Goal: Task Accomplishment & Management: Use online tool/utility

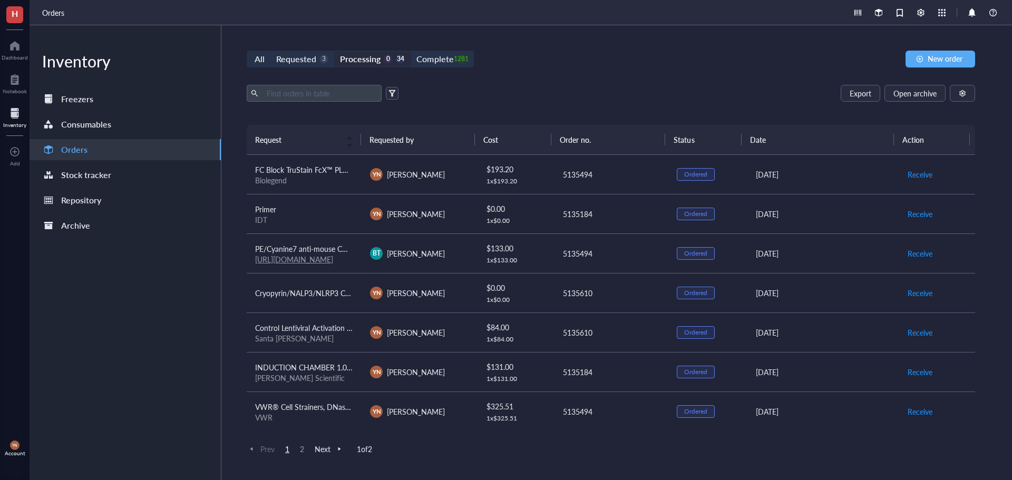
scroll to position [713, 0]
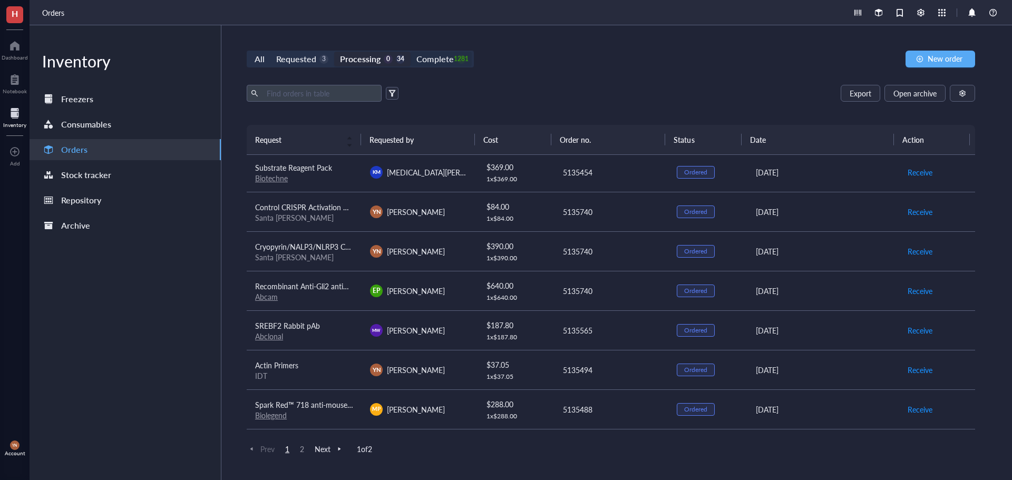
click at [441, 53] on div "Complete" at bounding box center [434, 59] width 37 height 15
click at [410, 52] on input "Complete 1281" at bounding box center [410, 52] width 0 height 0
click at [319, 94] on input "text" at bounding box center [319, 93] width 115 height 16
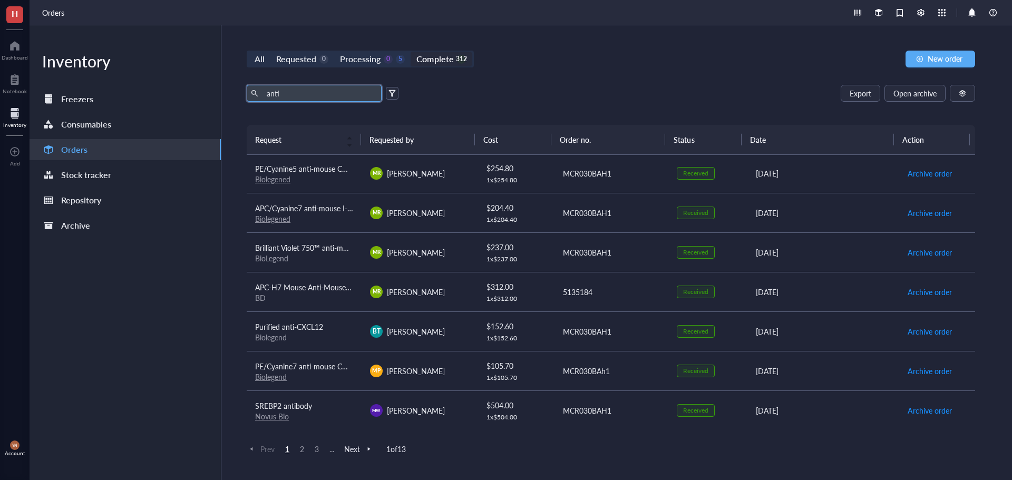
scroll to position [713, 0]
click at [297, 97] on input "anti" at bounding box center [319, 93] width 115 height 16
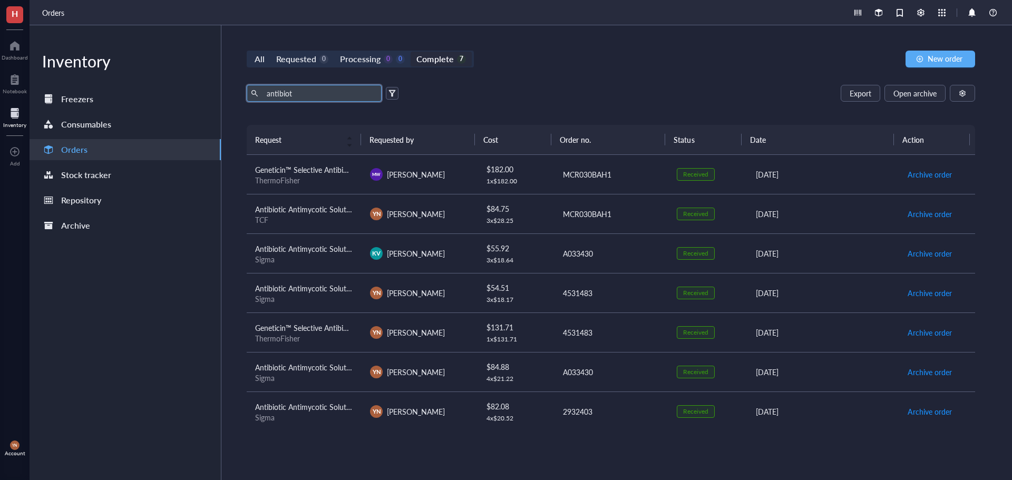
type input "antibiot"
click at [330, 217] on div "TCF" at bounding box center [304, 219] width 98 height 9
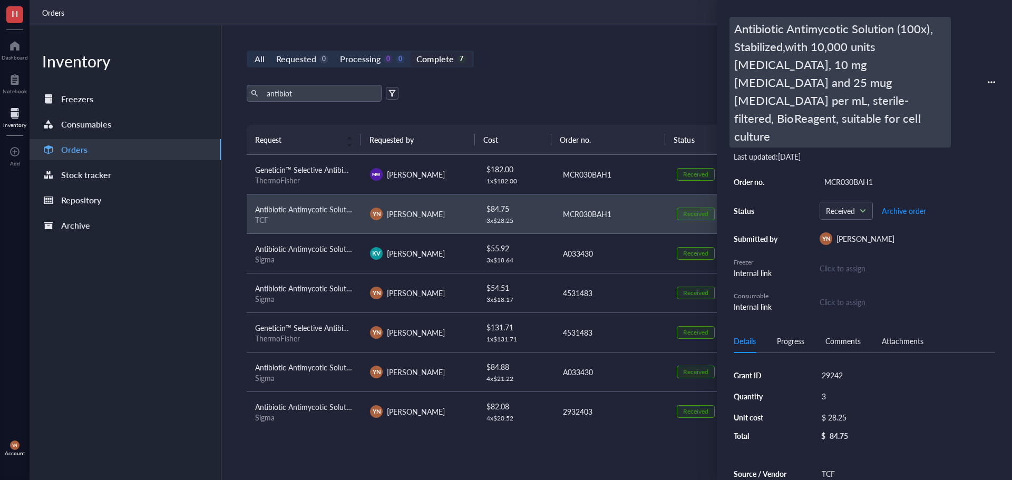
click at [757, 29] on div "Antibiotic Antimycotic Solution (100x), Stabilized,with 10,000 units [MEDICAL_D…" at bounding box center [839, 82] width 221 height 131
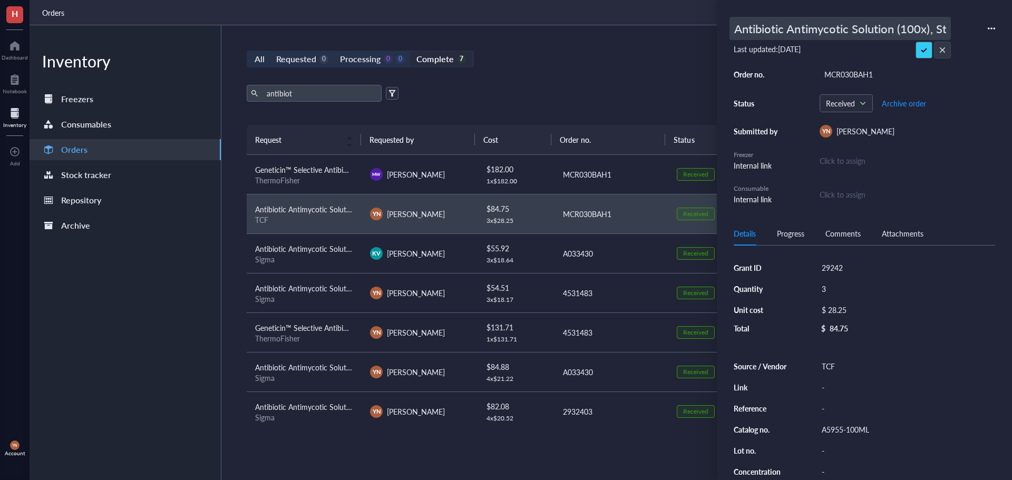
scroll to position [0, 732]
click at [753, 27] on input "Antibiotic Antimycotic Solution (100x), Stabilized,with 10,000 units [MEDICAL_D…" at bounding box center [840, 28] width 220 height 22
drag, startPoint x: 878, startPoint y: 30, endPoint x: 729, endPoint y: 32, distance: 149.6
click at [729, 32] on div "Antibiotic Antimycotic Solution (100x), Stabilized,with 10,000 units [MEDICAL_D…" at bounding box center [864, 240] width 295 height 480
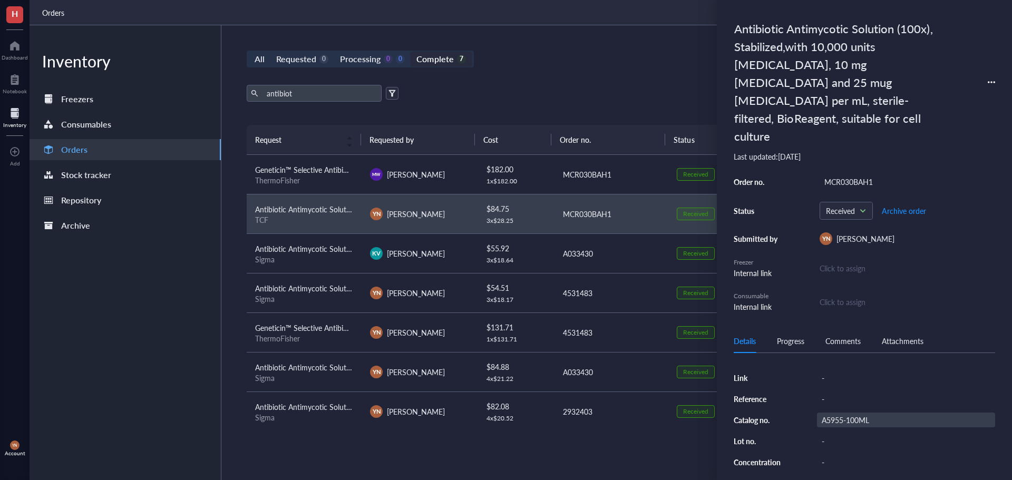
click at [843, 413] on div "A5955-100ML" at bounding box center [906, 420] width 178 height 15
click at [843, 413] on input "A5955-100ML" at bounding box center [844, 420] width 55 height 14
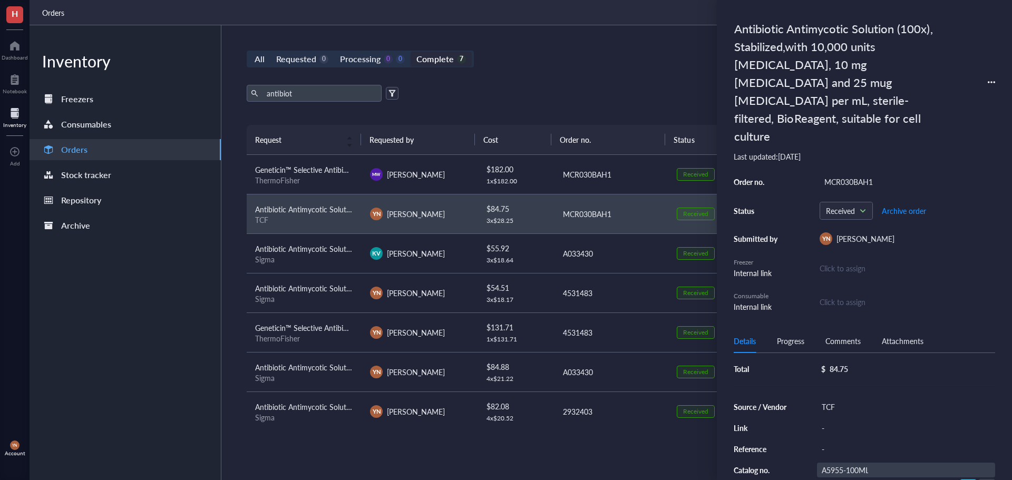
scroll to position [0, 0]
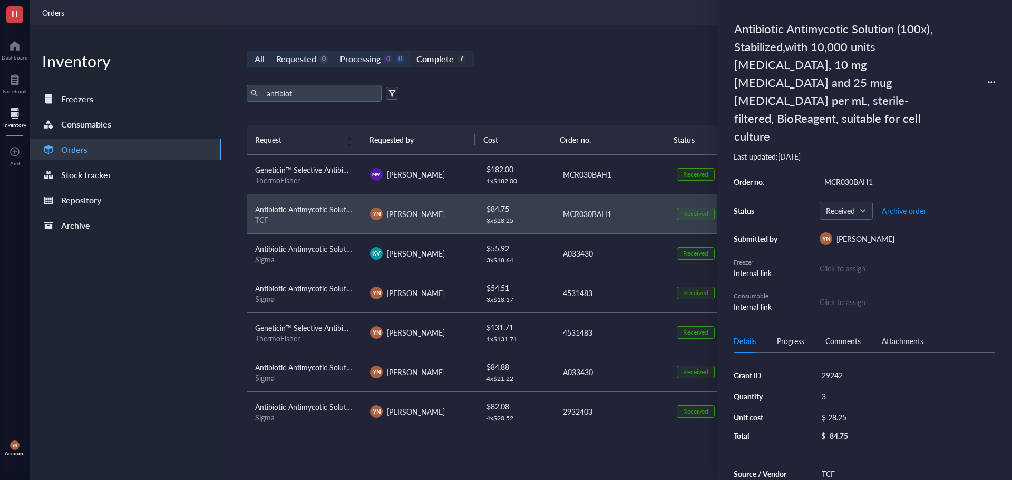
click at [318, 256] on div "Sigma" at bounding box center [304, 258] width 98 height 9
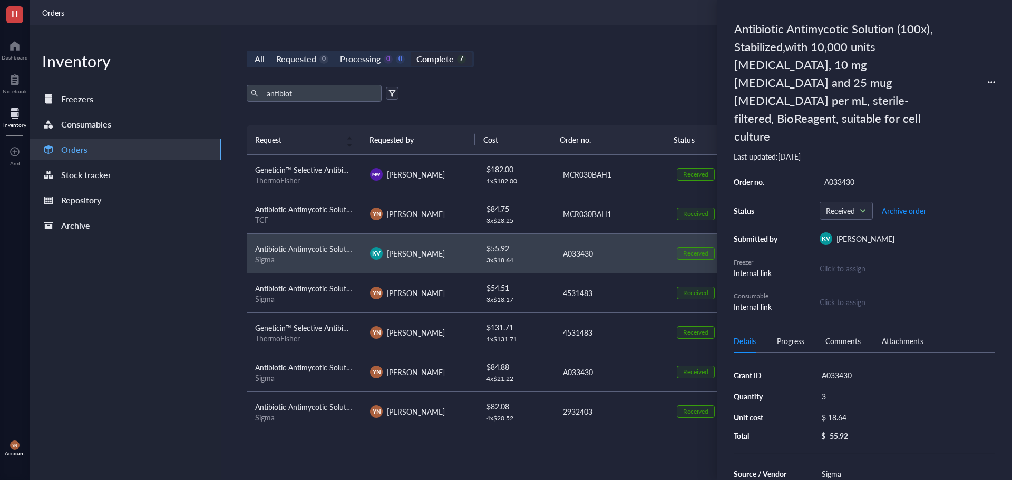
click at [314, 223] on div "TCF" at bounding box center [304, 219] width 98 height 9
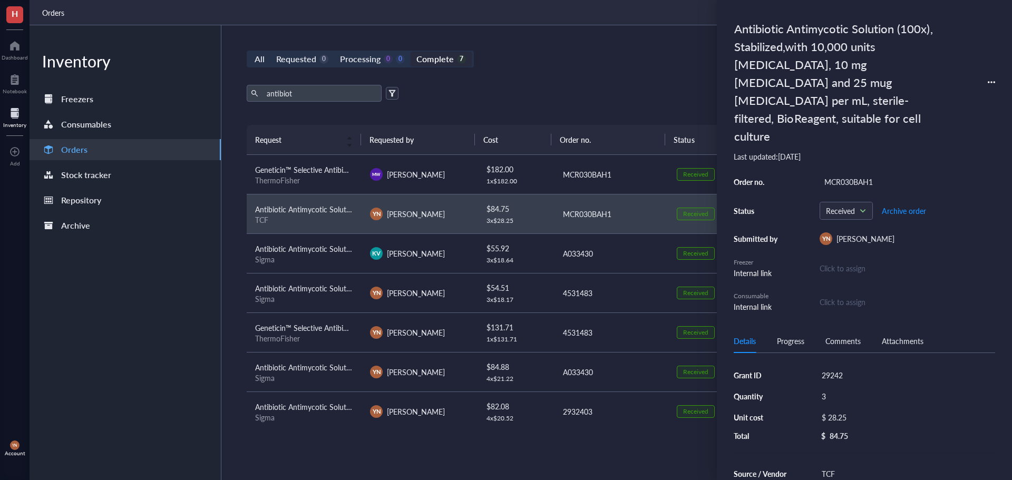
scroll to position [2, 0]
